Goal: Information Seeking & Learning: Learn about a topic

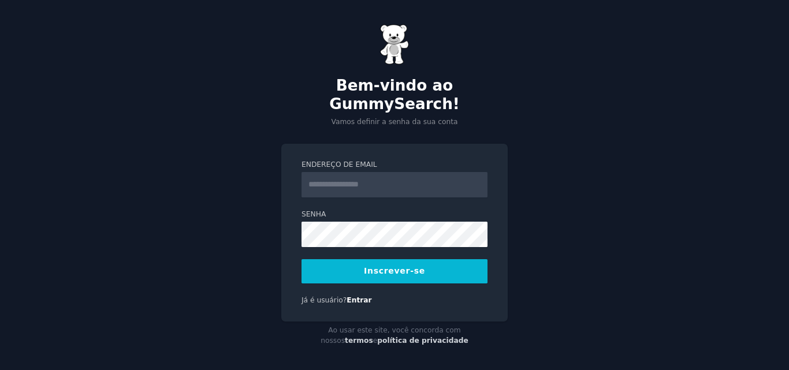
click at [330, 172] on input "Endereço de email" at bounding box center [394, 184] width 186 height 25
type input "**********"
click at [353, 259] on button "Inscrever-se" at bounding box center [394, 271] width 186 height 24
click at [355, 259] on button "Inscrever-se" at bounding box center [394, 271] width 186 height 24
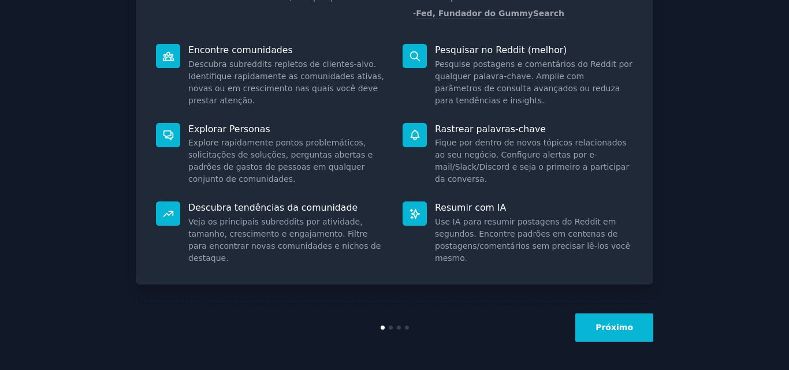
scroll to position [106, 0]
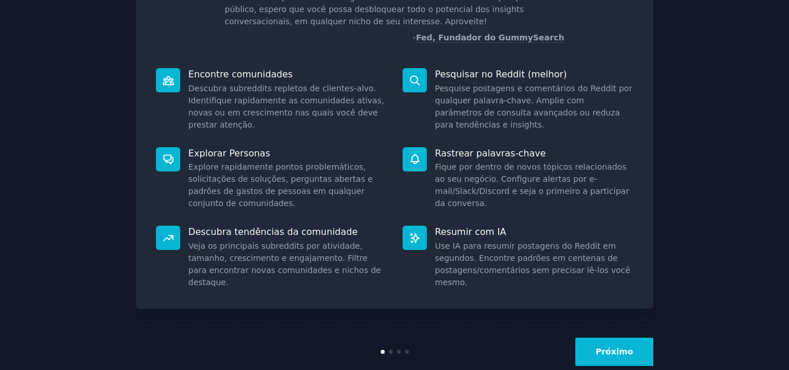
click at [604, 352] on font "Próximo" at bounding box center [614, 351] width 38 height 9
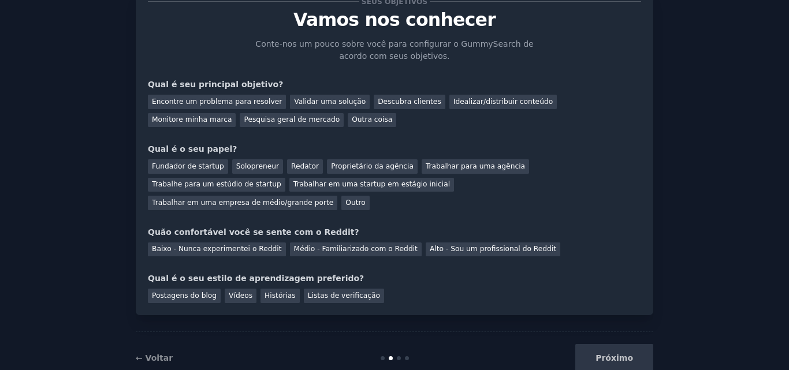
scroll to position [55, 0]
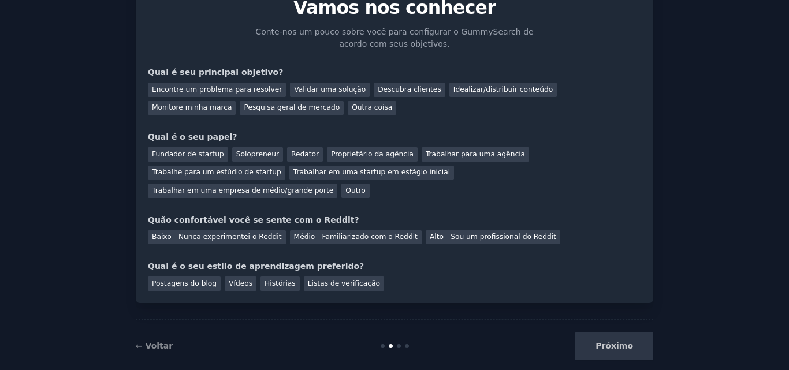
click at [630, 332] on div "Próximo" at bounding box center [566, 346] width 173 height 28
click at [244, 107] on font "Pesquisa geral de mercado" at bounding box center [292, 107] width 96 height 8
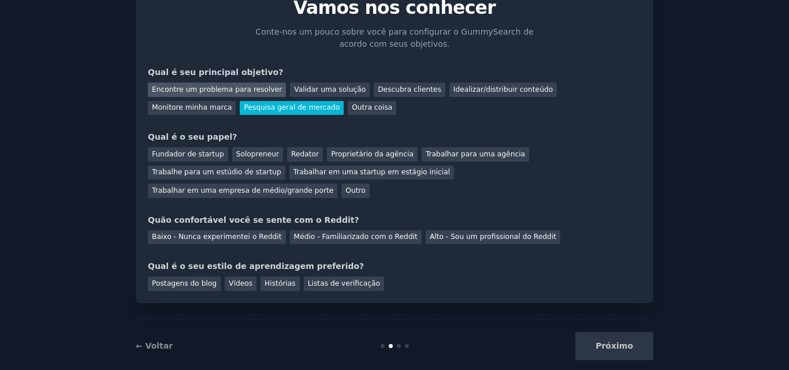
click at [192, 95] on div "Encontre um problema para resolver" at bounding box center [217, 90] width 138 height 14
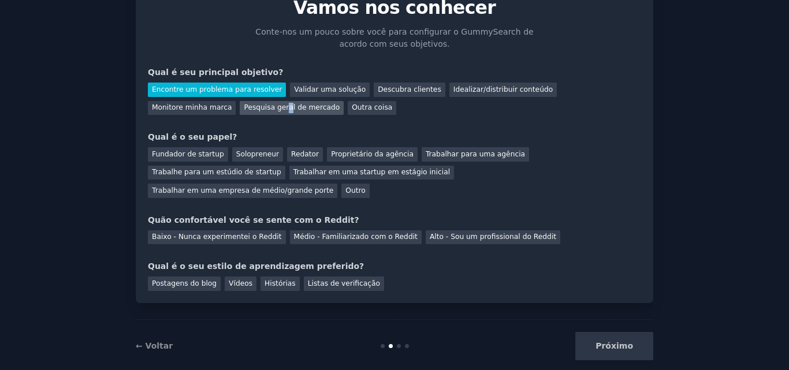
click at [191, 100] on div "Encontre um problema para resolver Validar uma solução Descubra clientes Ideali…" at bounding box center [394, 97] width 493 height 36
click at [240, 101] on div "Pesquisa geral de mercado" at bounding box center [292, 108] width 104 height 14
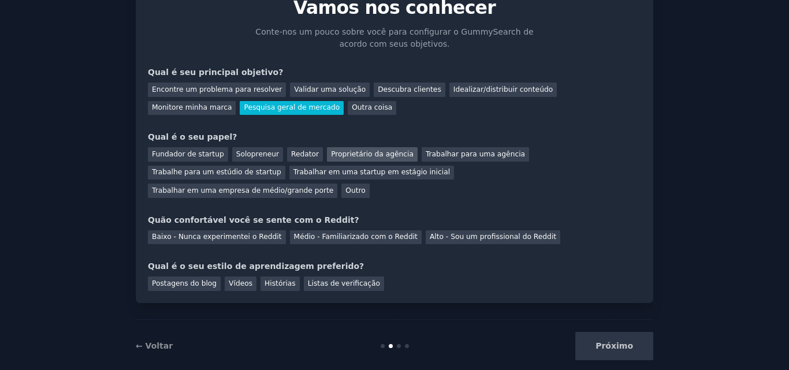
click at [331, 152] on font "Proprietário da agência" at bounding box center [372, 154] width 83 height 8
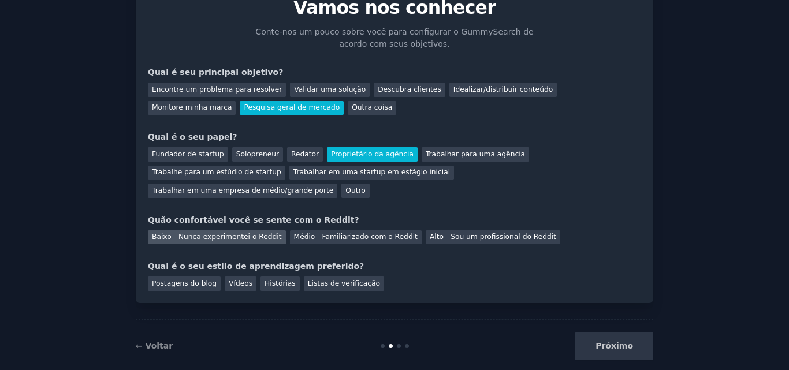
click at [226, 233] on font "Baixo - Nunca experimentei o Reddit" at bounding box center [217, 237] width 130 height 8
click at [273, 279] on font "Histórias" at bounding box center [279, 283] width 31 height 8
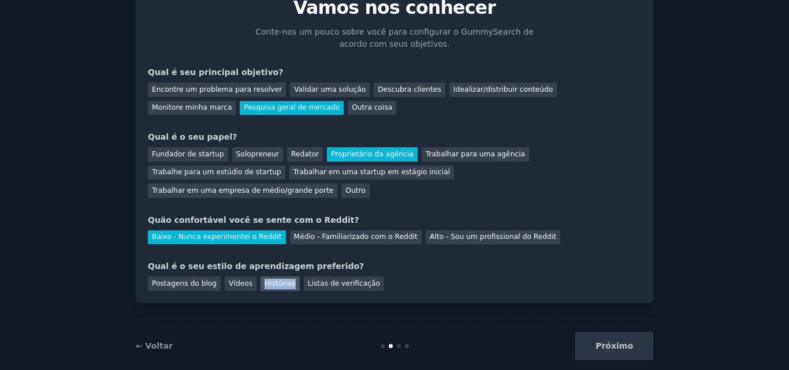
click at [273, 279] on font "Histórias" at bounding box center [279, 283] width 31 height 8
click at [611, 341] on font "Próximo" at bounding box center [614, 345] width 38 height 9
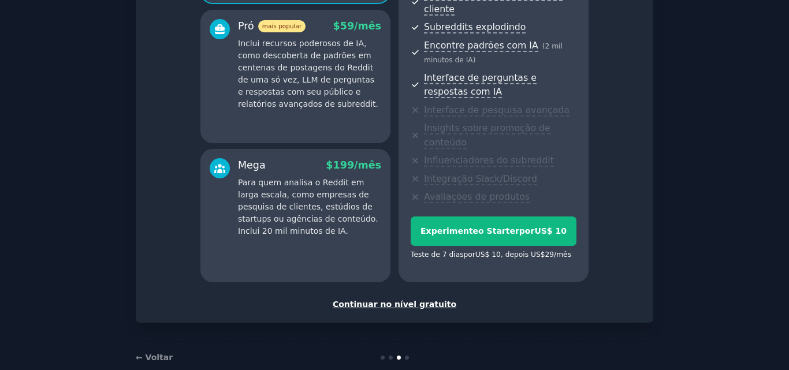
scroll to position [240, 0]
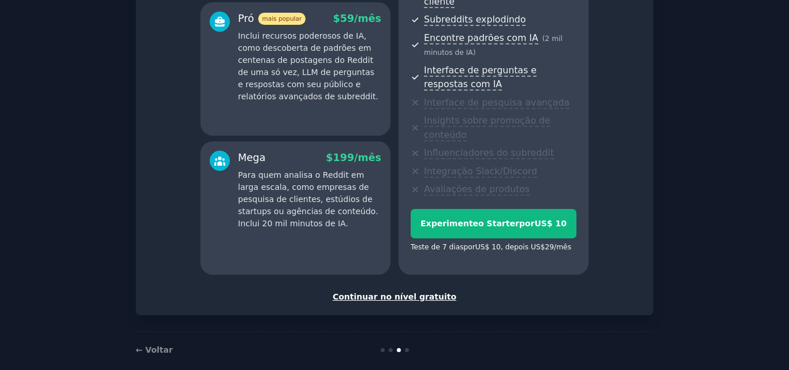
click at [408, 292] on font "Continuar no nível gratuito" at bounding box center [395, 296] width 124 height 9
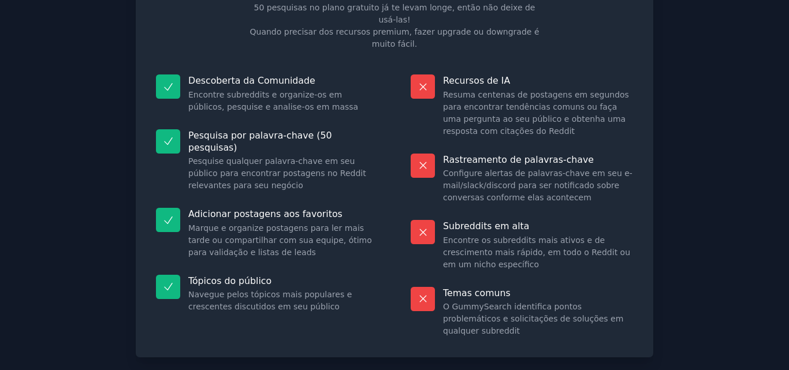
scroll to position [128, 0]
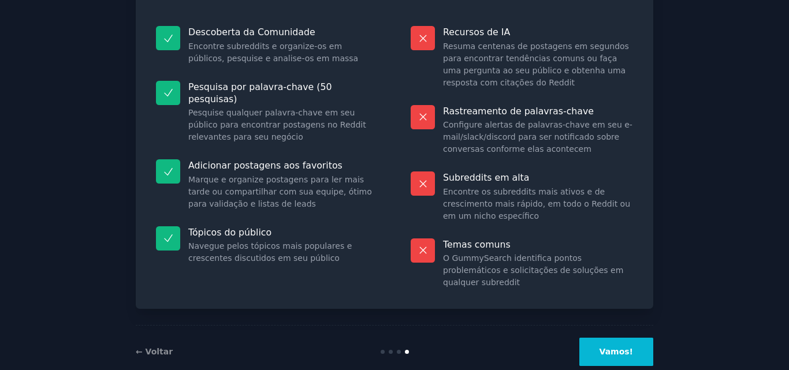
click at [598, 338] on button "Vamos!" at bounding box center [616, 352] width 74 height 28
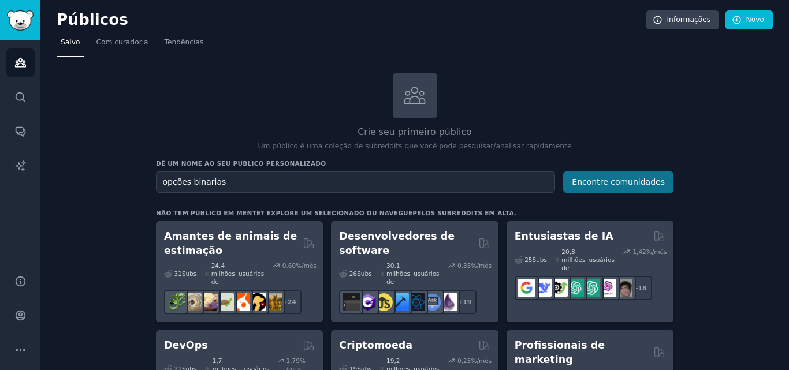
type input "opções binarias"
click at [630, 187] on button "Encontre comunidades" at bounding box center [618, 181] width 110 height 21
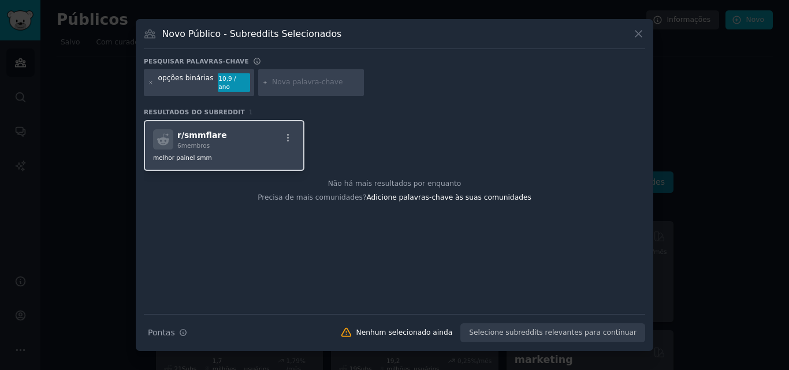
click at [203, 135] on font "smmflare" at bounding box center [205, 134] width 43 height 9
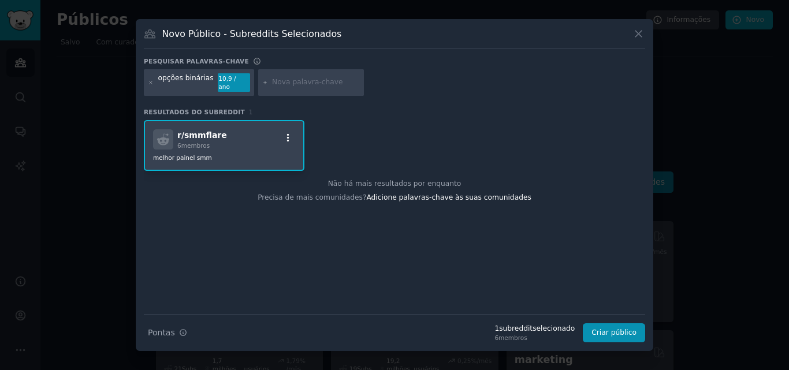
click at [286, 135] on icon "button" at bounding box center [288, 138] width 10 height 10
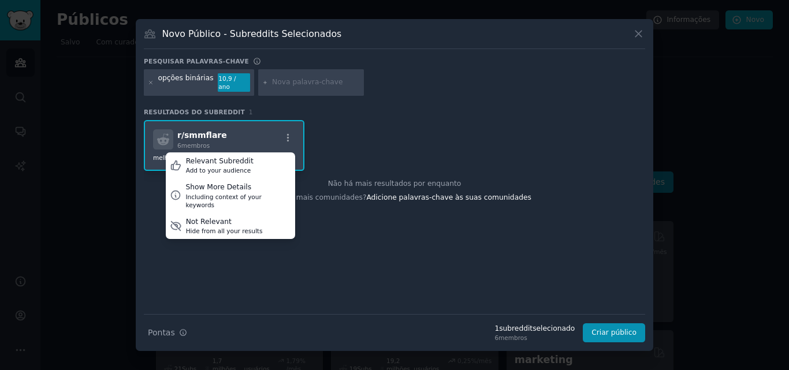
click at [255, 129] on div "r/ smmflare 6 membros Relevant Subreddit Add to your audience Show More Details…" at bounding box center [224, 139] width 142 height 20
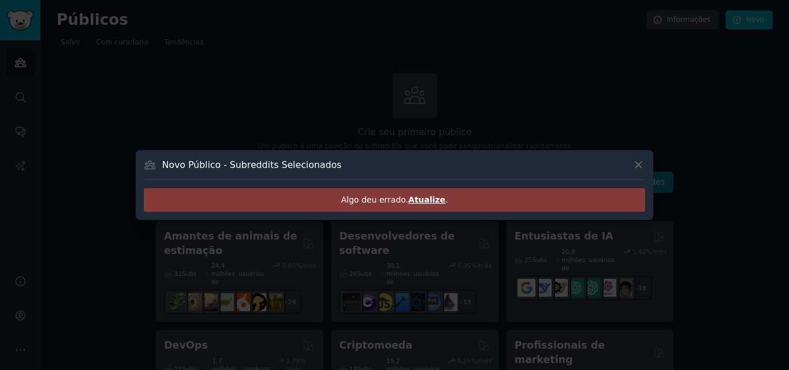
click at [417, 199] on font "Atualize" at bounding box center [426, 199] width 37 height 9
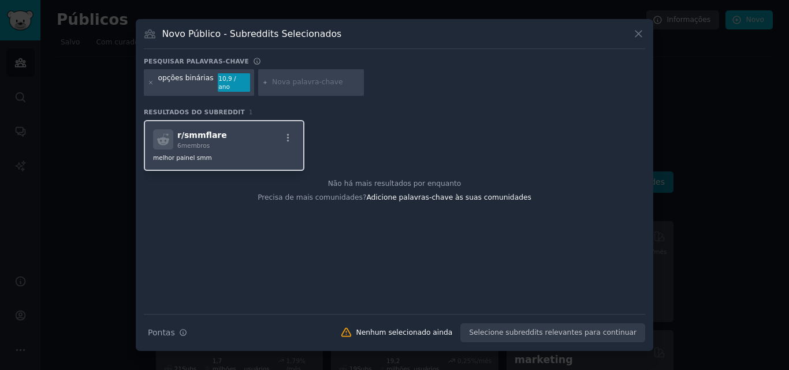
click at [161, 154] on font "melhor painel smm" at bounding box center [182, 157] width 59 height 7
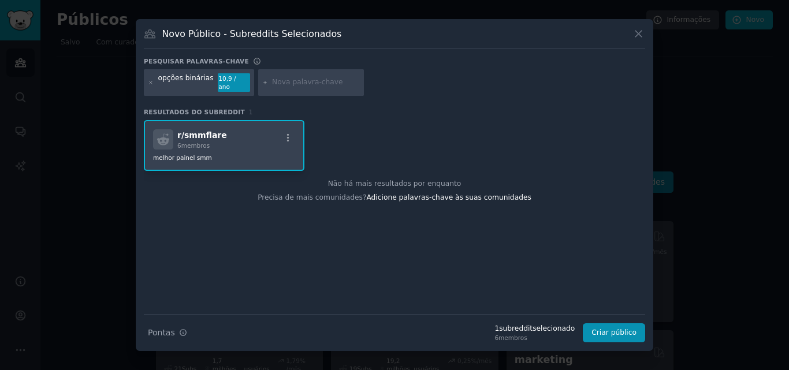
click at [160, 140] on icon at bounding box center [163, 139] width 12 height 12
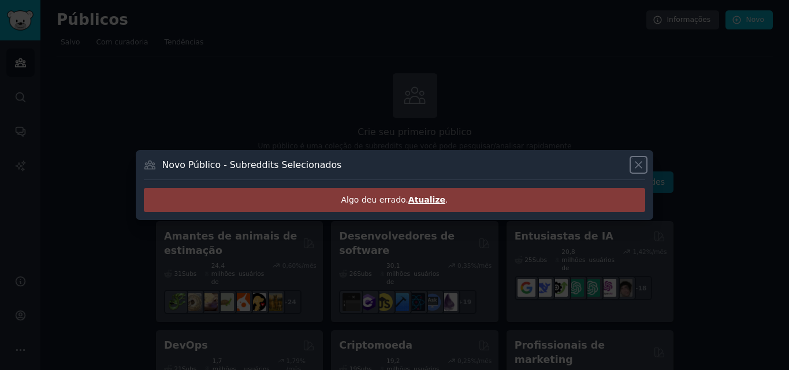
click at [636, 162] on icon at bounding box center [638, 165] width 6 height 6
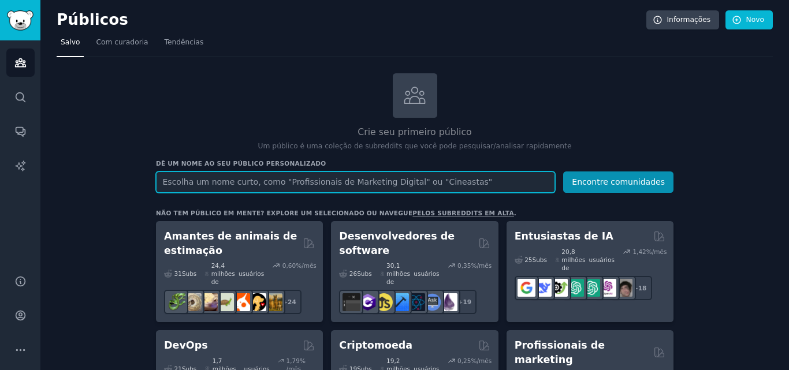
click at [262, 184] on input "text" at bounding box center [355, 181] width 399 height 21
type input ""day trader""
click at [563, 171] on button "Encontre comunidades" at bounding box center [618, 181] width 110 height 21
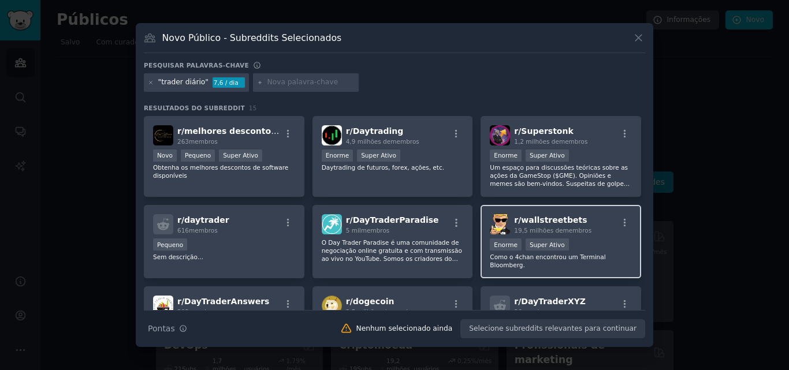
click at [548, 218] on font "wallstreetbets" at bounding box center [554, 219] width 66 height 9
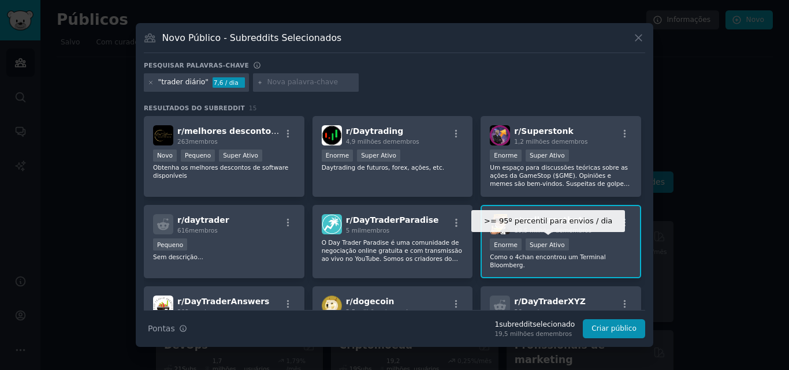
click at [535, 246] on font "Super Ativo" at bounding box center [546, 244] width 35 height 7
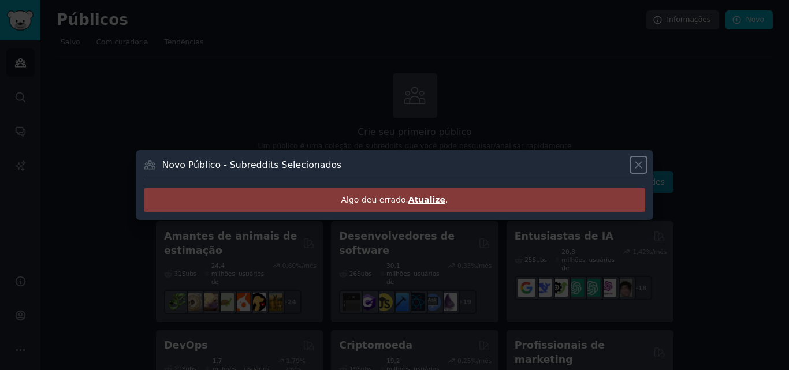
click at [636, 163] on icon at bounding box center [638, 165] width 12 height 12
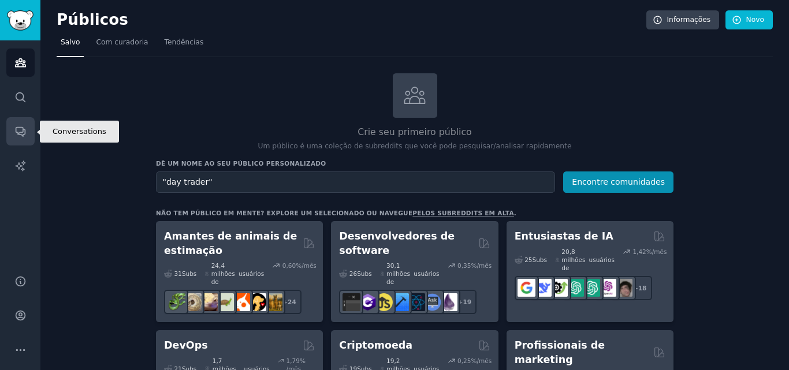
click at [20, 132] on icon "Barra lateral" at bounding box center [20, 131] width 12 height 12
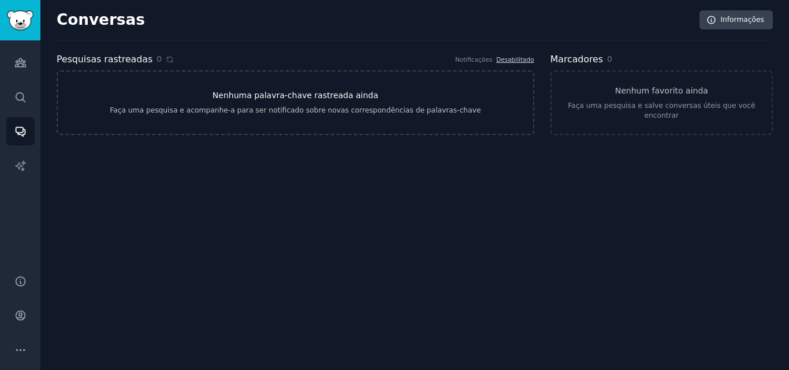
click at [285, 108] on font "Faça uma pesquisa e acompanhe-a para ser notificado sobre novas correspondência…" at bounding box center [295, 110] width 371 height 8
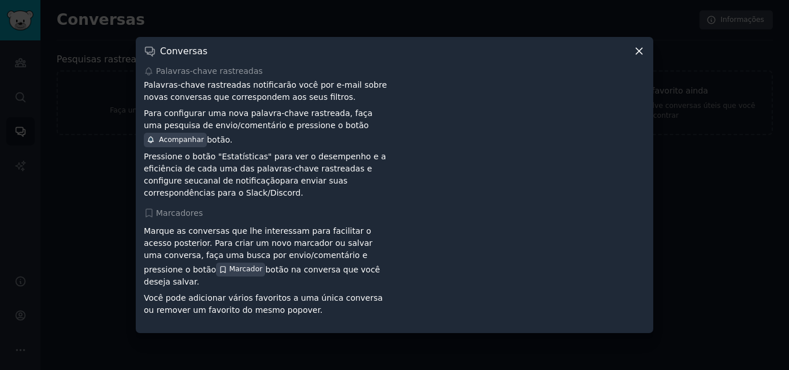
click at [641, 54] on icon at bounding box center [639, 51] width 6 height 6
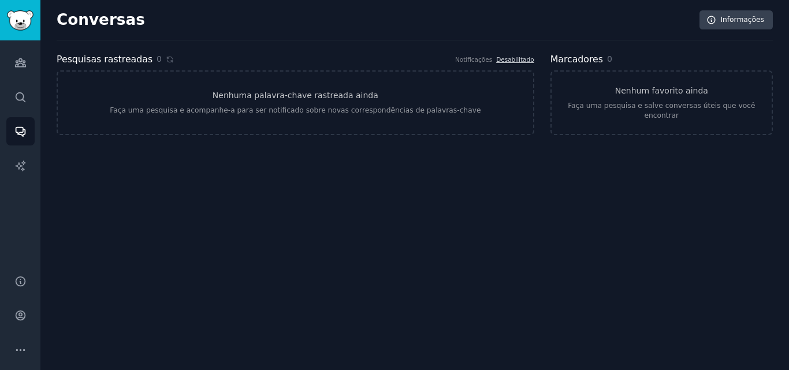
click at [156, 59] on div "0" at bounding box center [164, 59] width 17 height 12
click at [402, 94] on link "Nenhuma palavra-chave rastreada ainda Faça uma pesquisa e acompanhe-a para ser …" at bounding box center [295, 102] width 477 height 65
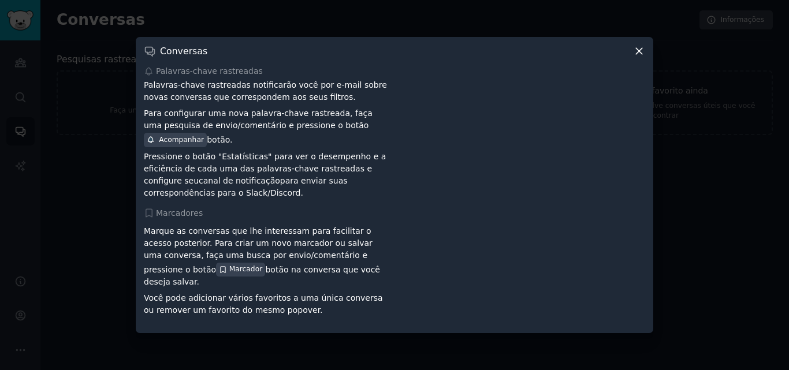
click at [643, 51] on icon at bounding box center [639, 51] width 12 height 12
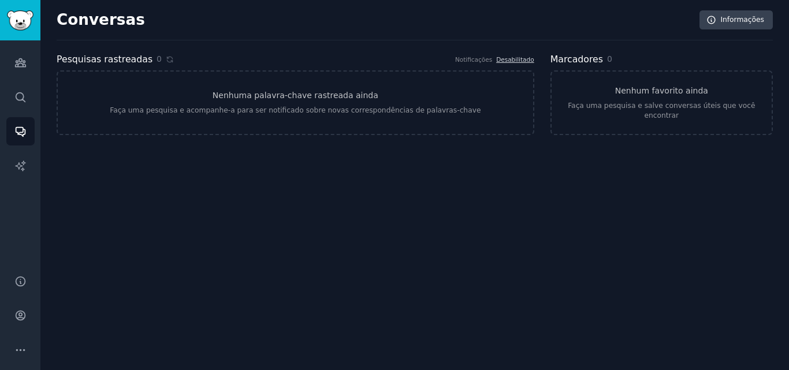
drag, startPoint x: 150, startPoint y: 58, endPoint x: 294, endPoint y: 68, distance: 145.3
click at [156, 58] on div "0" at bounding box center [164, 59] width 17 height 12
click at [359, 78] on link "Nenhuma palavra-chave rastreada ainda Faça uma pesquisa e acompanhe-a para ser …" at bounding box center [295, 102] width 477 height 65
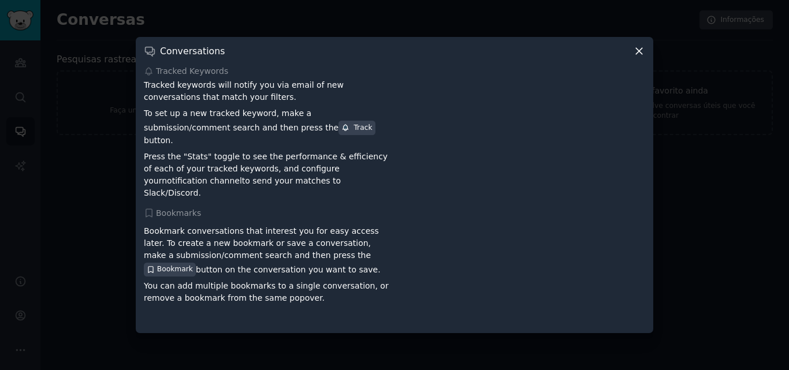
click at [460, 68] on div "Conversations Tracked Keywords Tracked keywords will notify you via email of ne…" at bounding box center [394, 185] width 517 height 296
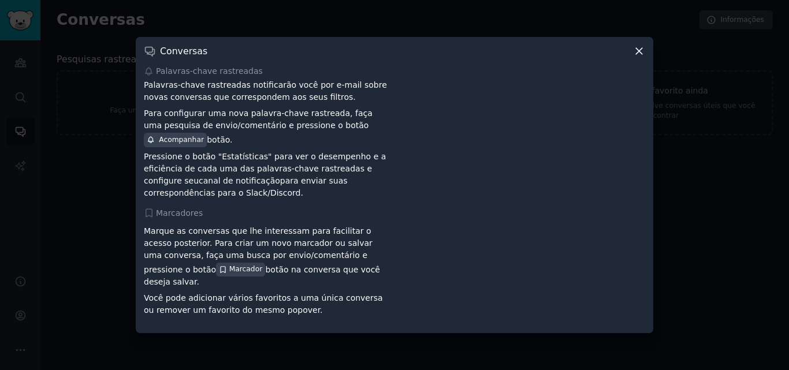
drag, startPoint x: 645, startPoint y: 54, endPoint x: 638, endPoint y: 58, distance: 8.0
click at [644, 55] on div "Conversas Palavras-chave rastreadas Palavras-chave rastreadas notificarão você …" at bounding box center [394, 185] width 517 height 296
click at [636, 54] on icon at bounding box center [639, 51] width 6 height 6
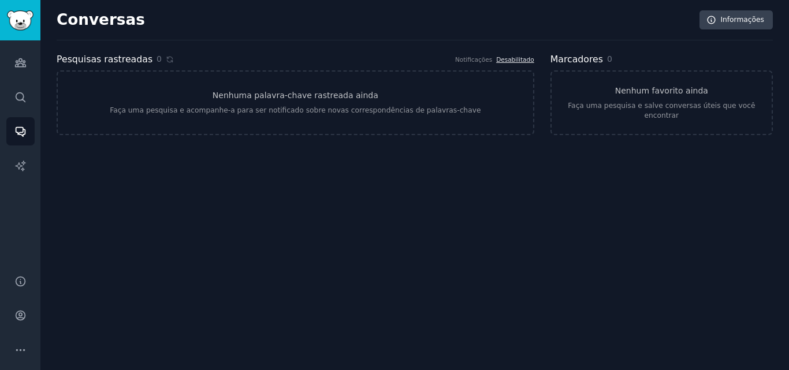
click at [510, 56] on font "Desabilitado" at bounding box center [515, 59] width 38 height 7
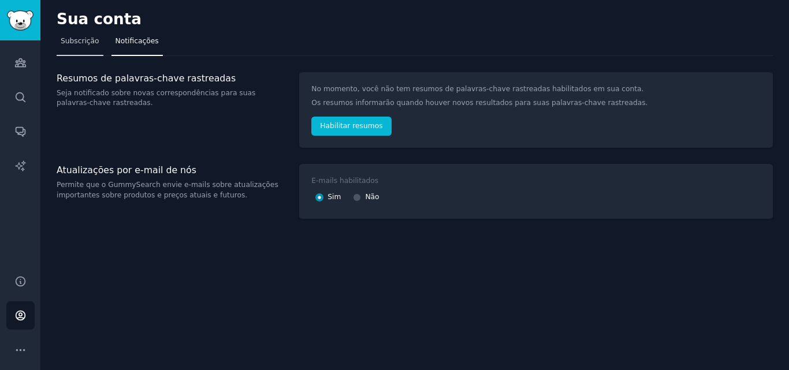
click at [88, 41] on font "Subscrição" at bounding box center [80, 41] width 39 height 8
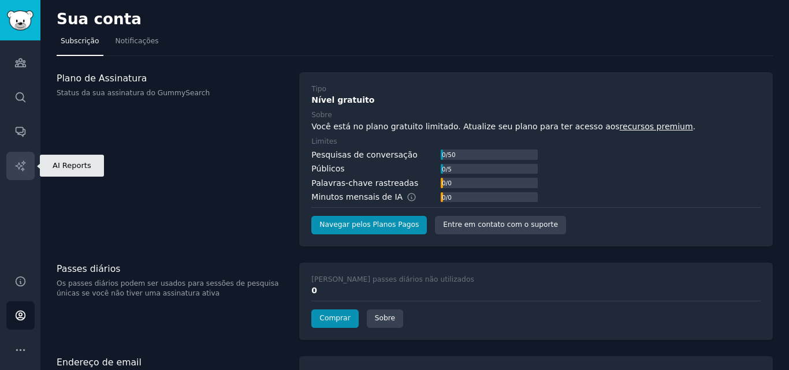
click at [18, 160] on icon "Barra lateral" at bounding box center [20, 166] width 12 height 12
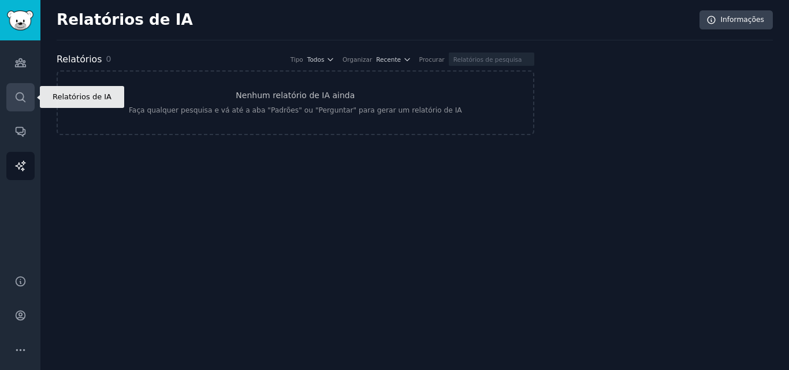
click at [18, 99] on icon "Barra lateral" at bounding box center [20, 97] width 12 height 12
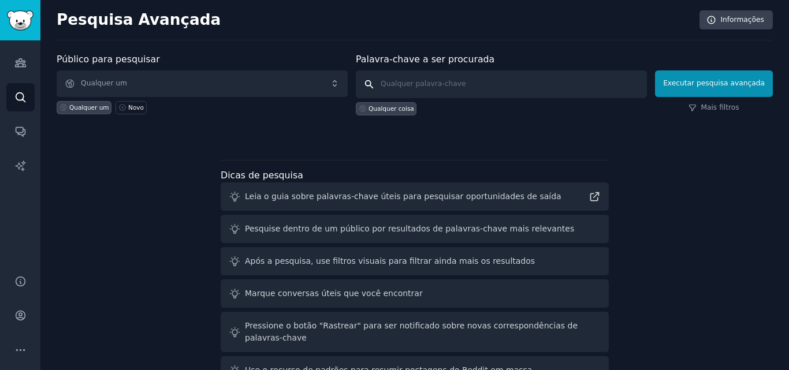
click at [425, 78] on input "text" at bounding box center [501, 84] width 291 height 28
type input ""opções binárias""
click button "Executar pesquisa avançada" at bounding box center [714, 83] width 118 height 27
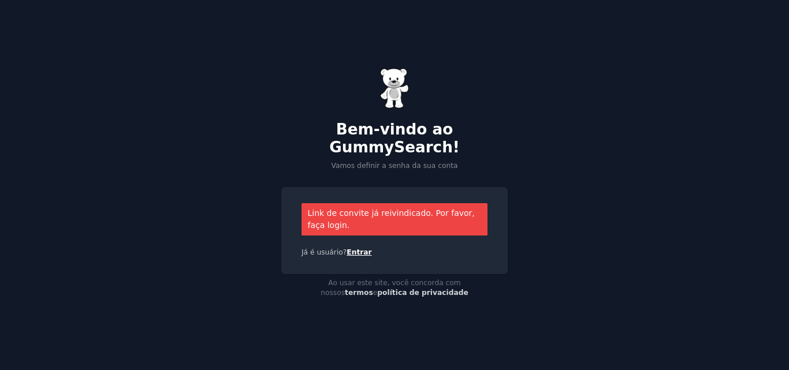
click at [350, 248] on font "Entrar" at bounding box center [358, 252] width 25 height 8
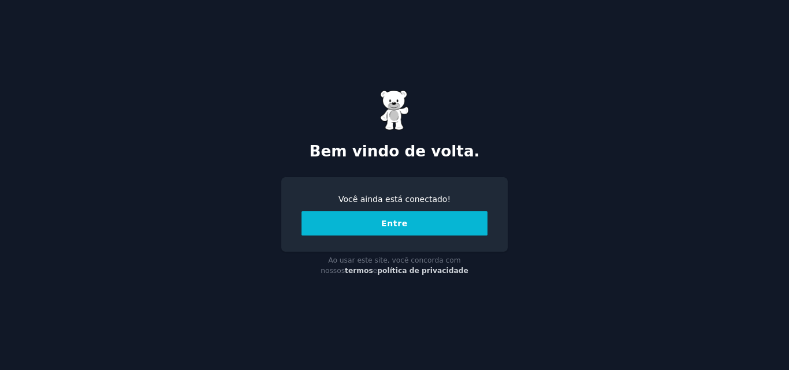
click at [367, 217] on button "Entre" at bounding box center [394, 223] width 186 height 24
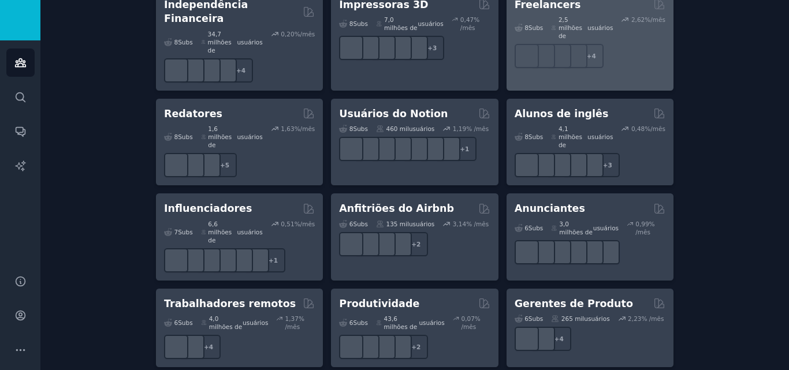
scroll to position [1073, 0]
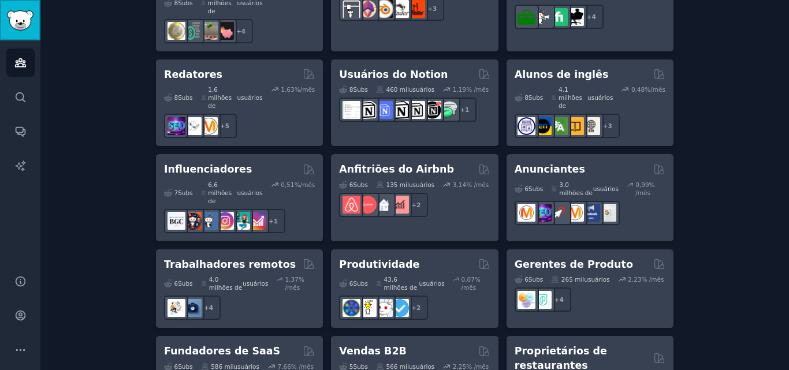
click at [27, 13] on img "Barra lateral" at bounding box center [20, 20] width 27 height 20
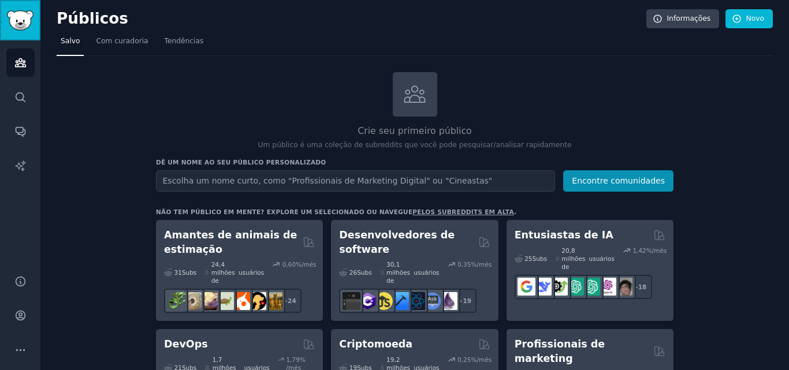
scroll to position [0, 0]
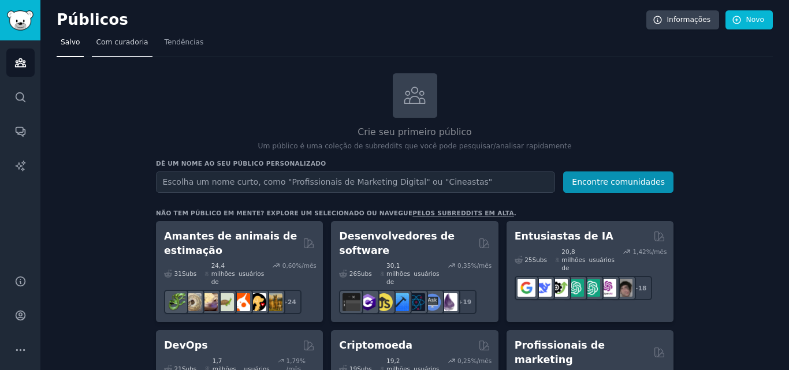
click at [125, 43] on font "Com curadoria" at bounding box center [122, 42] width 52 height 8
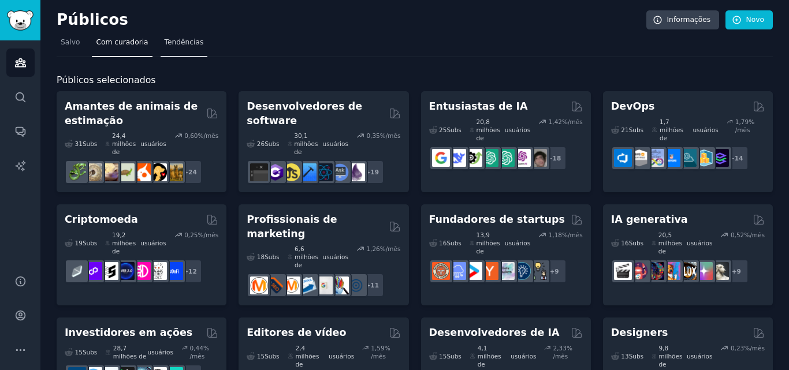
click at [165, 45] on font "Tendências" at bounding box center [184, 42] width 39 height 8
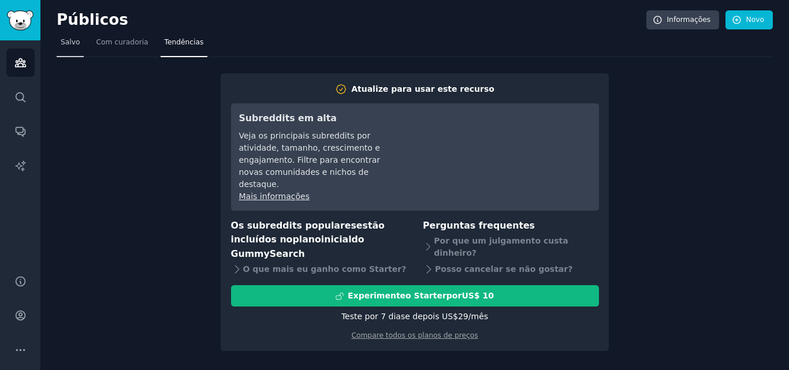
click at [61, 39] on font "Salvo" at bounding box center [70, 42] width 19 height 8
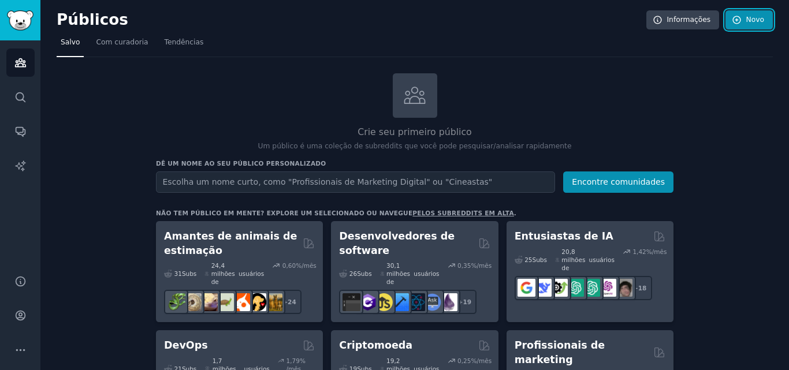
click at [738, 22] on link "Novo" at bounding box center [748, 20] width 47 height 20
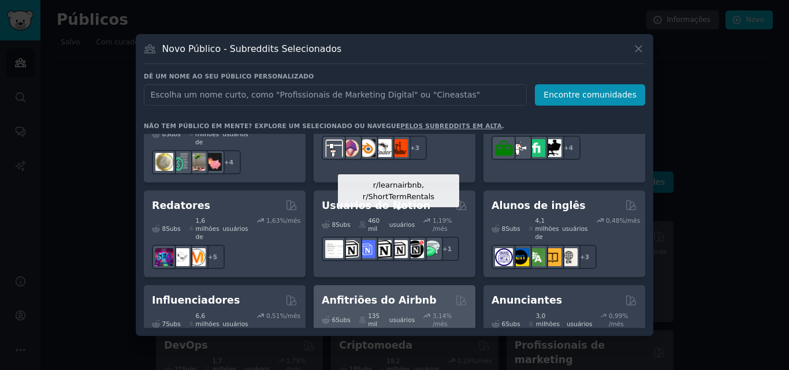
scroll to position [750, 0]
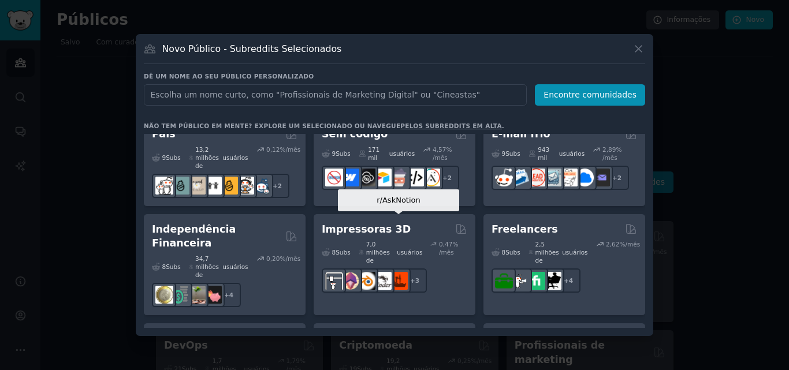
drag, startPoint x: 408, startPoint y: 229, endPoint x: 308, endPoint y: 214, distance: 101.7
click at [308, 214] on div "Amantes de animais de estimação 31 Subs ​ 24,4 milhões de usuários 0,60 %/mês +…" at bounding box center [394, 99] width 501 height 1433
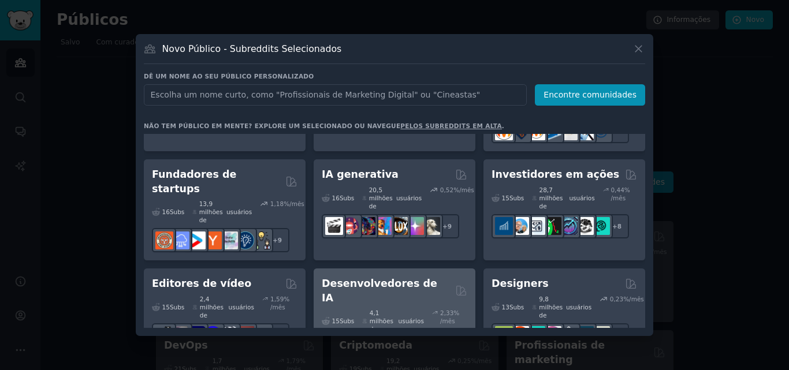
scroll to position [173, 0]
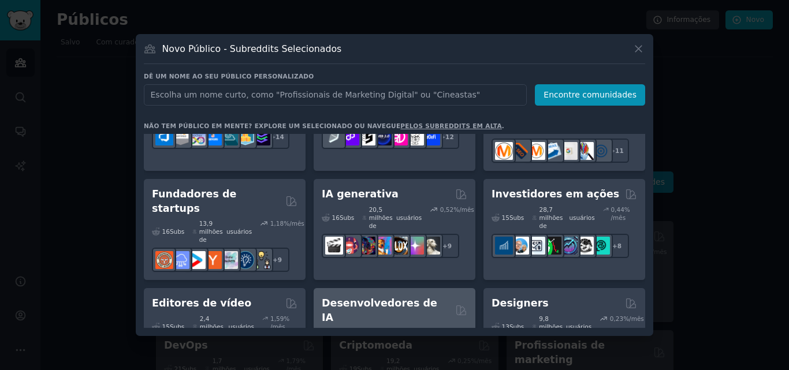
click at [339, 324] on div "15 Subs ​ 4,1 milhões de usuários 2,33 % /mês + 8" at bounding box center [394, 352] width 145 height 57
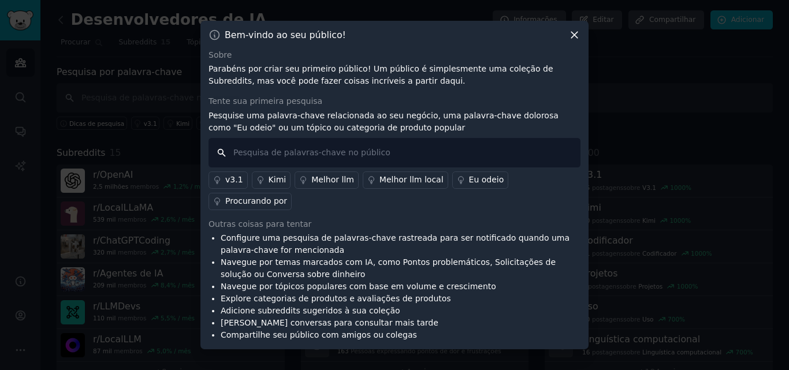
click at [257, 162] on input "text" at bounding box center [394, 152] width 372 height 29
type input ""opções binarias""
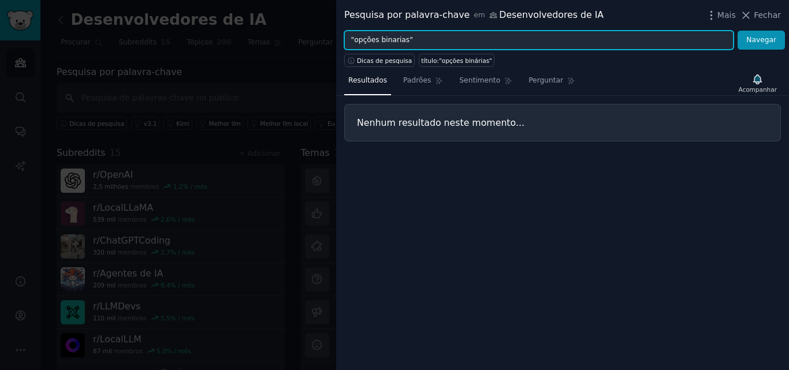
drag, startPoint x: 401, startPoint y: 39, endPoint x: 355, endPoint y: 47, distance: 46.8
click at [355, 47] on input ""opções binarias"" at bounding box center [538, 41] width 389 height 20
type input ""marketplaces""
click at [737, 31] on button "Navegar" at bounding box center [760, 41] width 47 height 20
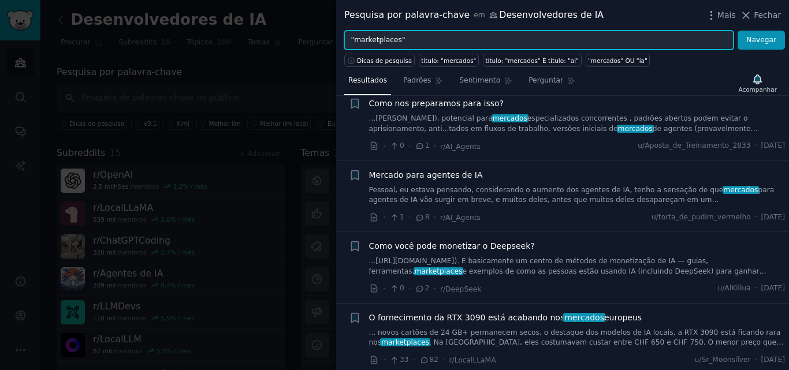
scroll to position [520, 0]
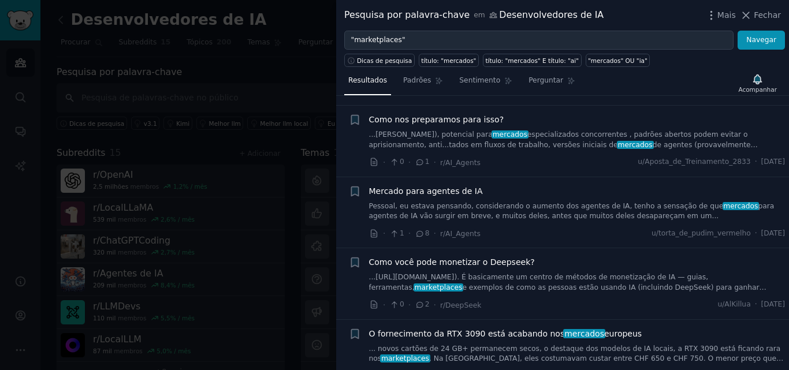
click at [417, 234] on icon at bounding box center [420, 234] width 10 height 8
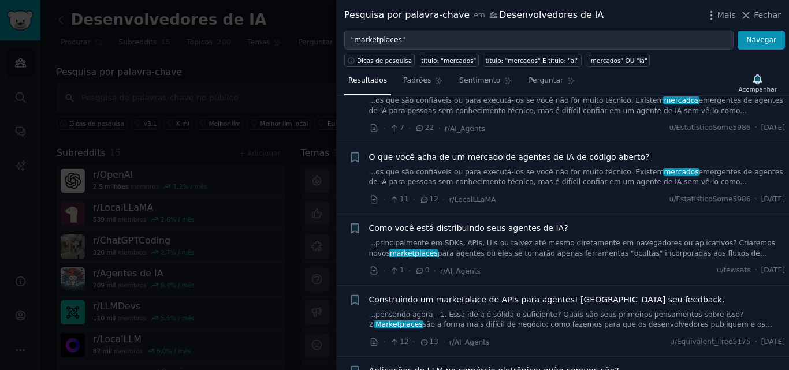
scroll to position [1039, 0]
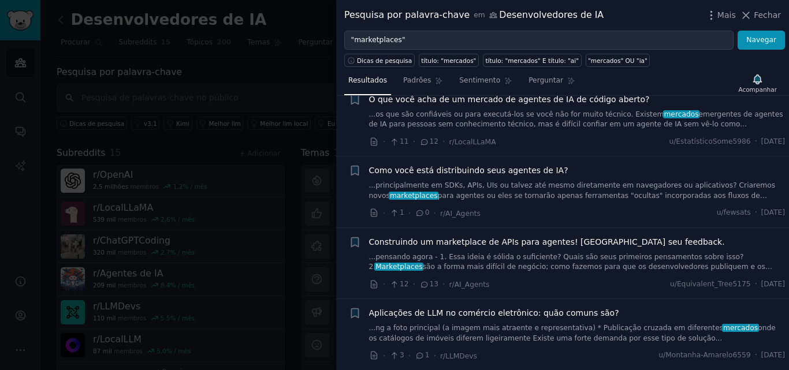
drag, startPoint x: 596, startPoint y: 255, endPoint x: 521, endPoint y: 227, distance: 79.8
click at [521, 228] on li "+ Construindo um marketplace de APIs para agentes! Aguardamos seu feedback. ...…" at bounding box center [562, 263] width 453 height 71
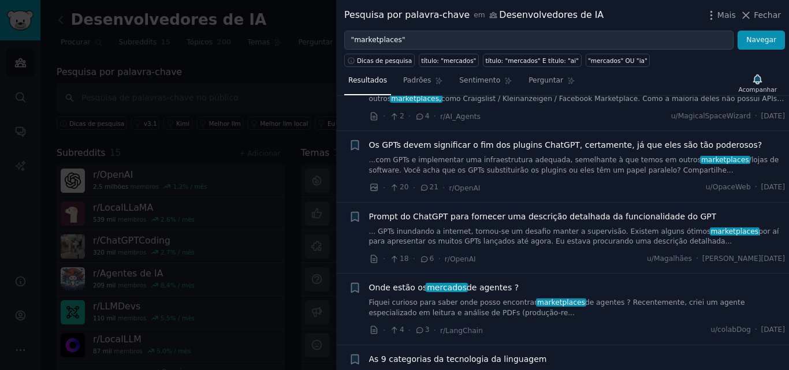
scroll to position [1836, 0]
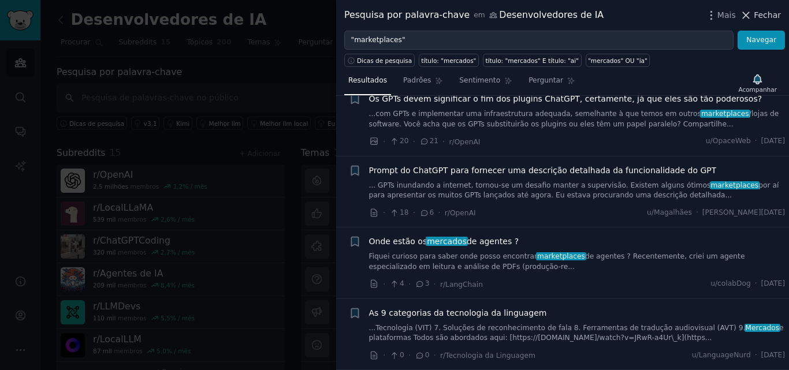
click at [763, 12] on font "Fechar" at bounding box center [766, 14] width 27 height 9
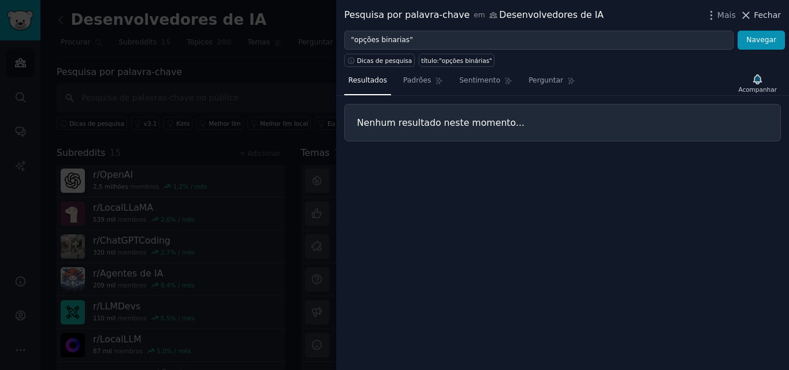
click at [752, 17] on icon at bounding box center [746, 15] width 12 height 12
